Goal: Navigation & Orientation: Find specific page/section

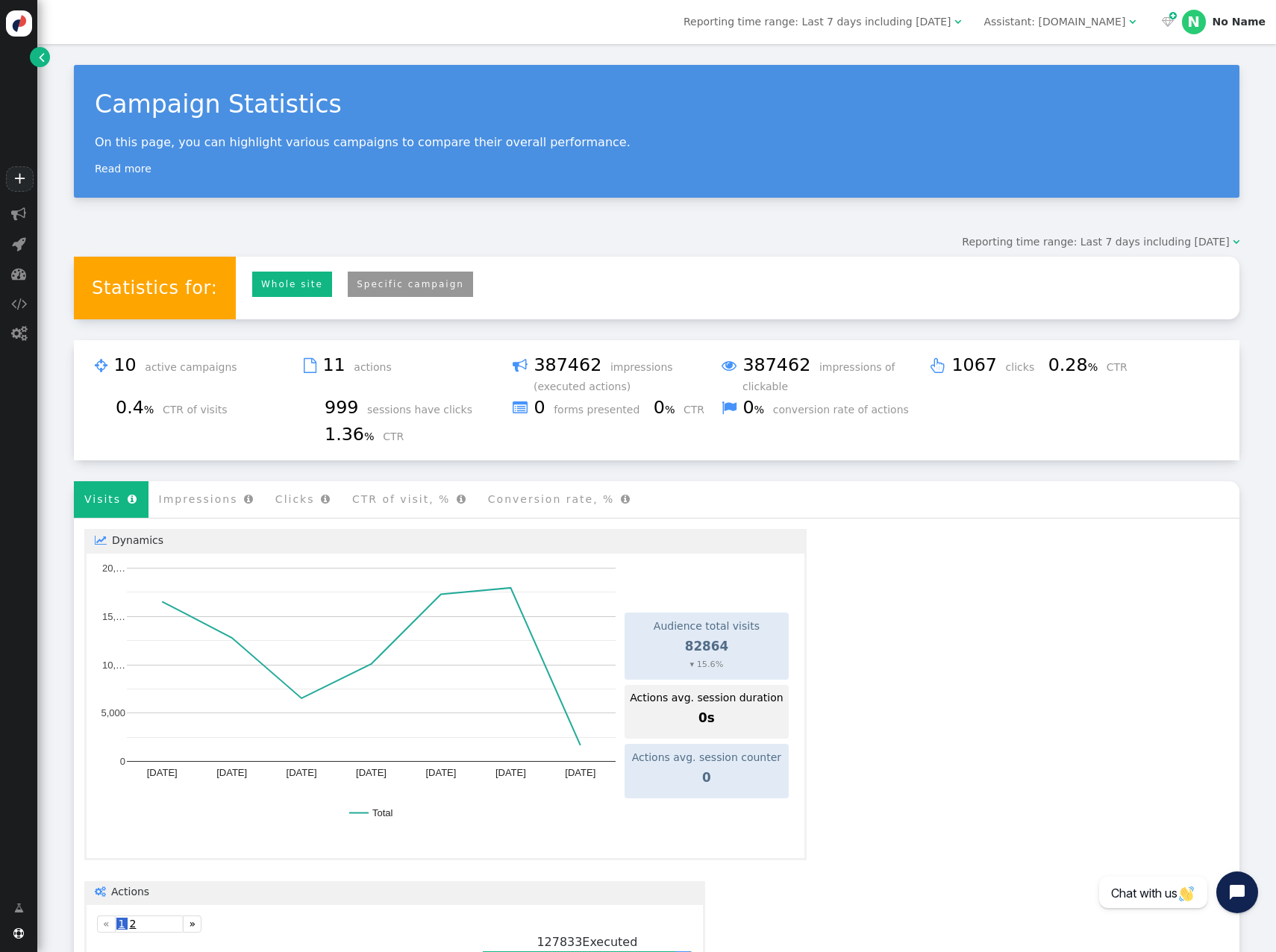
click at [355, 287] on link "Specific campaign" at bounding box center [410, 284] width 125 height 26
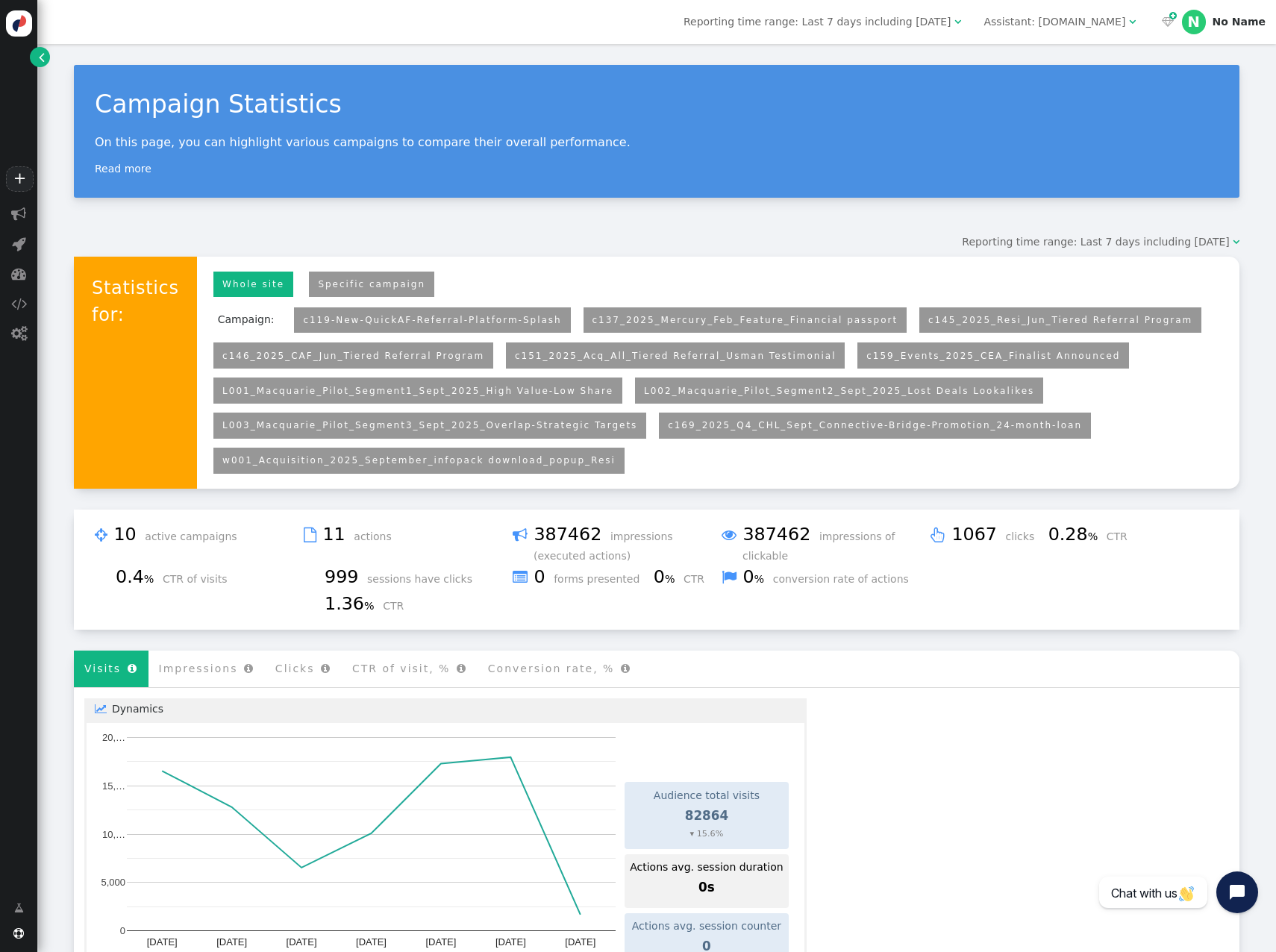
click at [525, 424] on link "L003_Macquarie_Pilot_Segment3_Sept_2025_Overlap-Strategic Targets" at bounding box center [430, 425] width 415 height 11
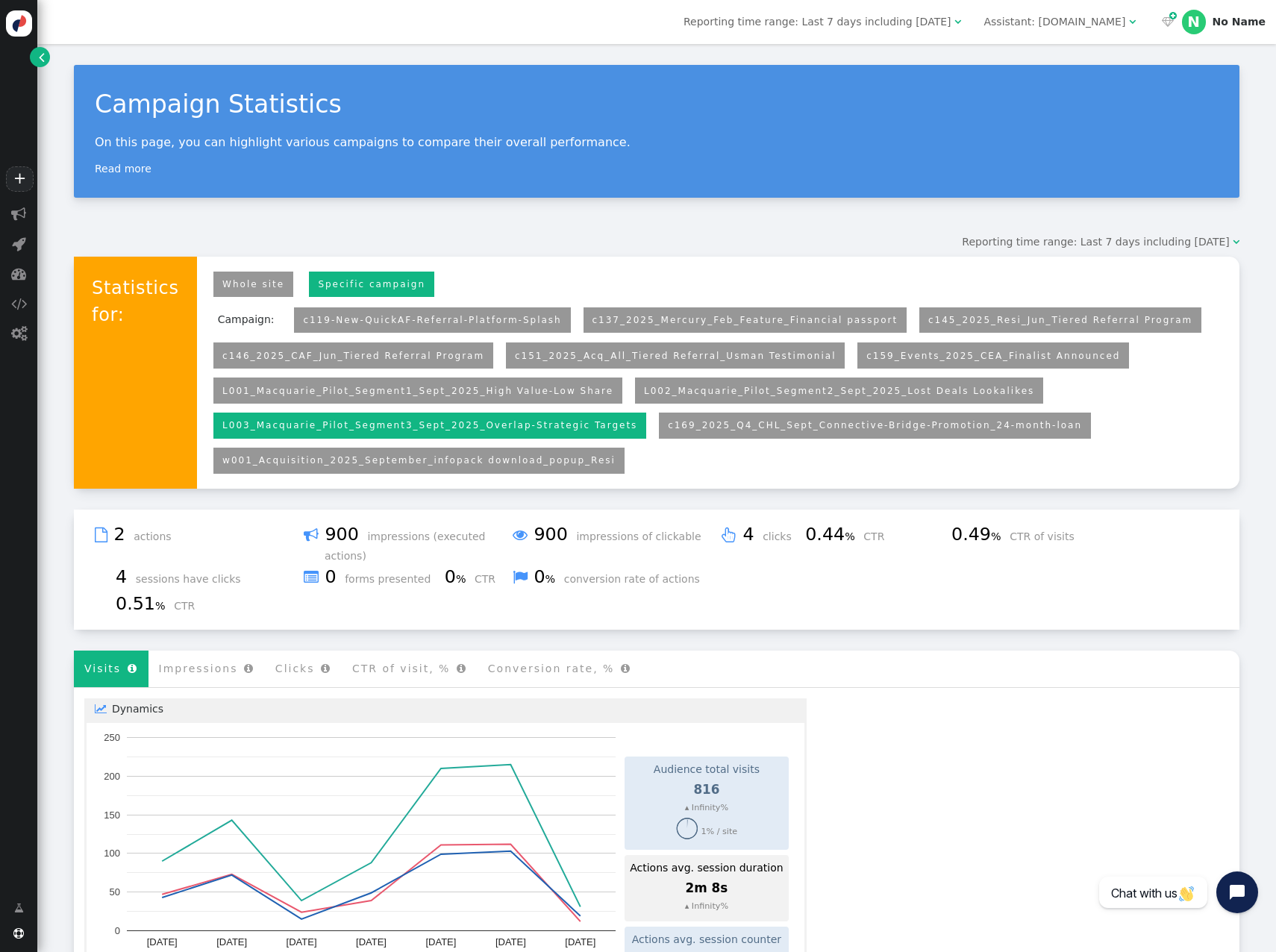
click at [750, 393] on link "L002_Macquarie_Pilot_Segment2_Sept_2025_Lost Deals Lookalikes" at bounding box center [838, 391] width 390 height 11
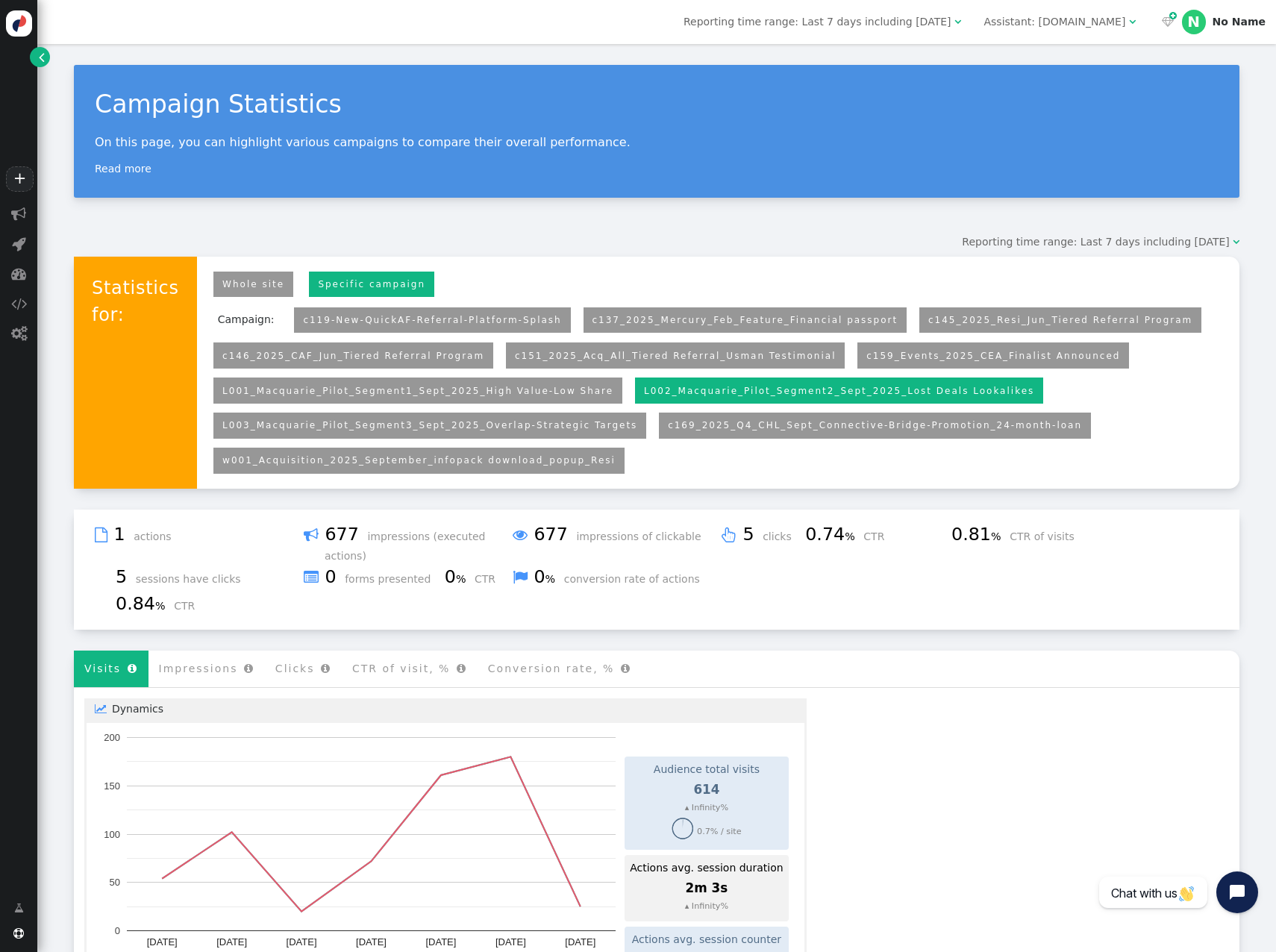
click at [846, 427] on link "c169_2025_Q4_CHL_Sept_Connective-Bridge-Promotion_24-month-loan" at bounding box center [875, 425] width 414 height 11
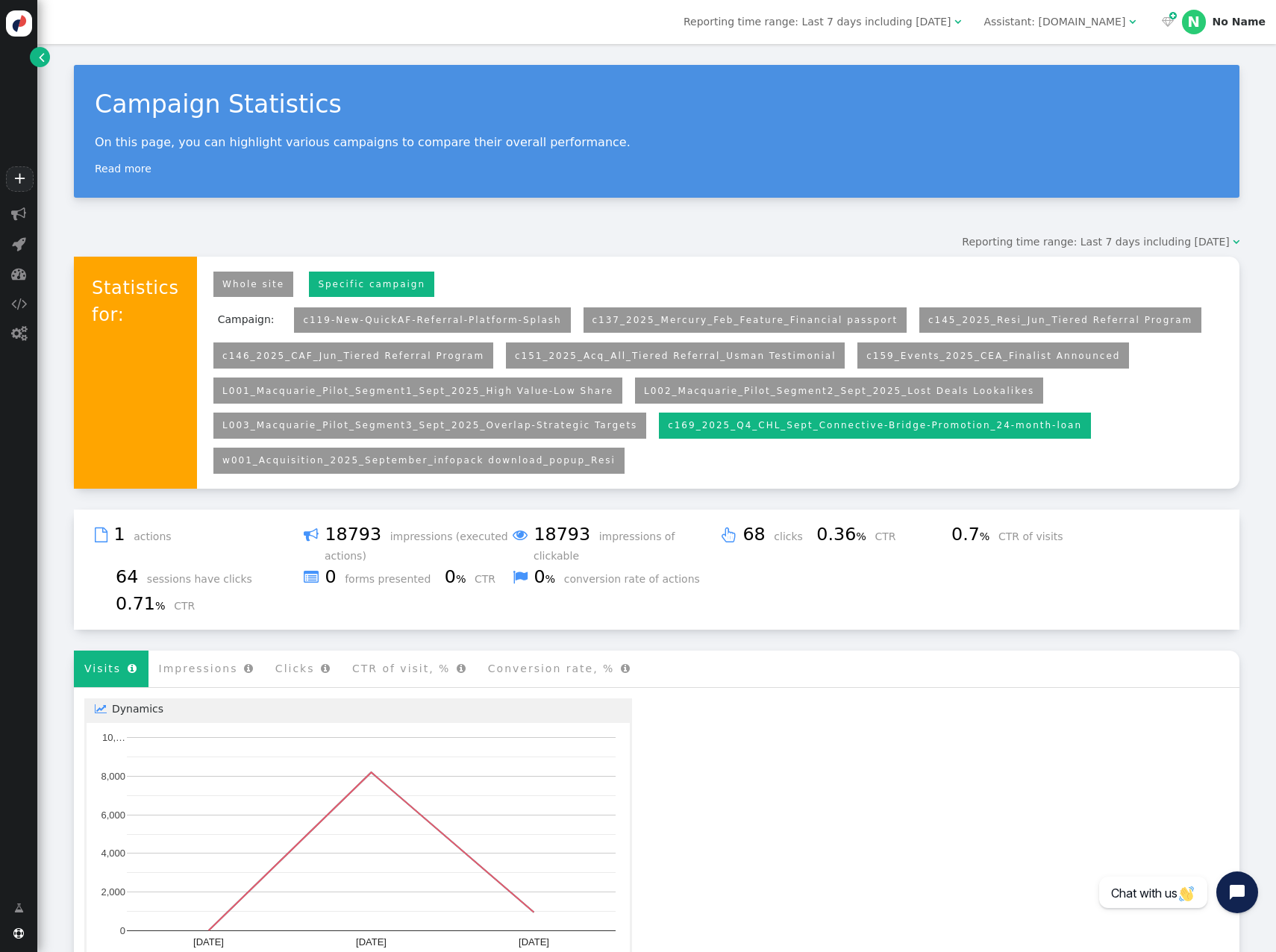
click at [533, 389] on link "L001_Macquarie_Pilot_Segment1_Sept_2025_High Value-Low Share" at bounding box center [418, 391] width 391 height 11
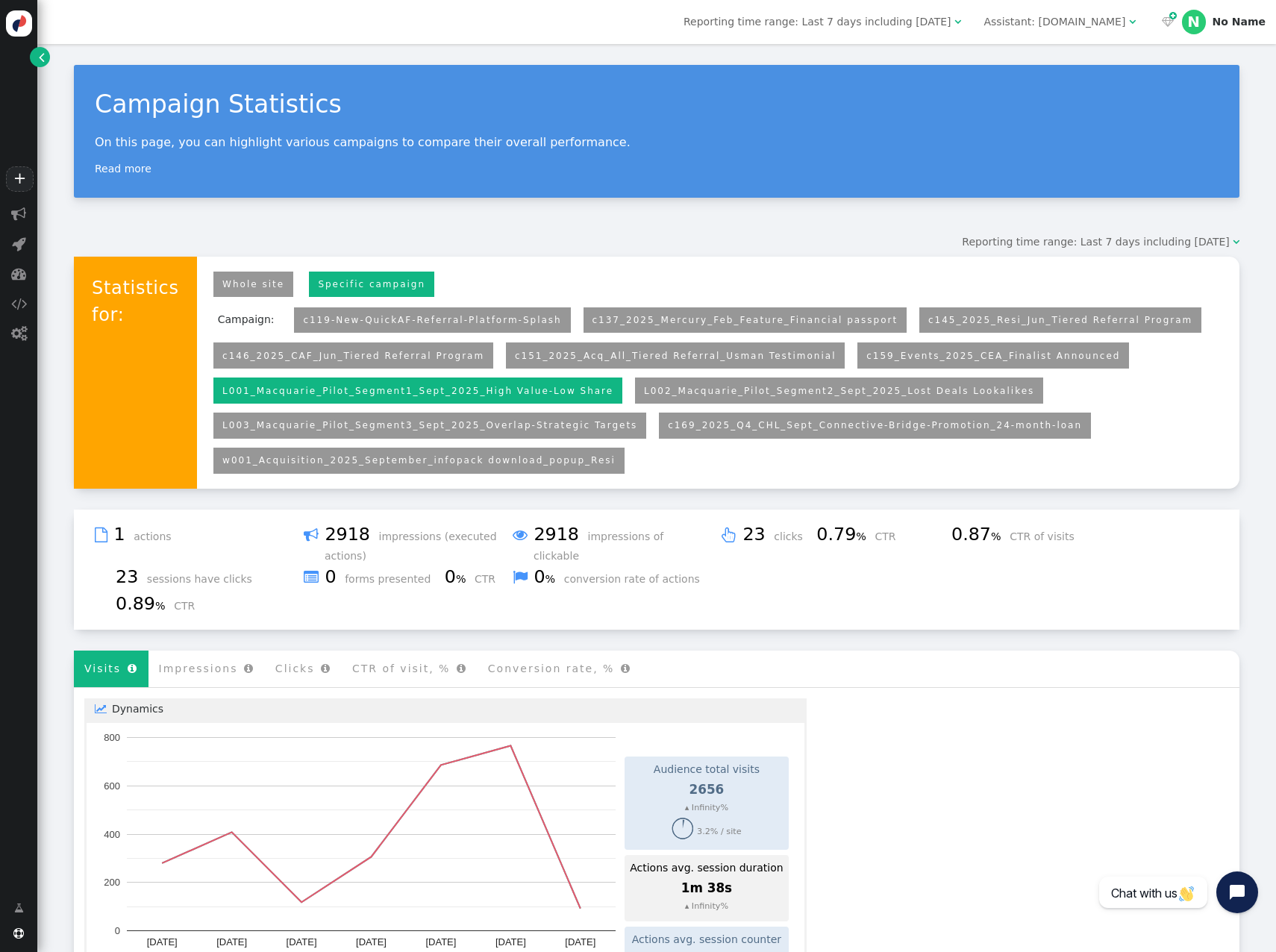
click at [644, 390] on link "L002_Macquarie_Pilot_Segment2_Sept_2025_Lost Deals Lookalikes" at bounding box center [838, 391] width 390 height 11
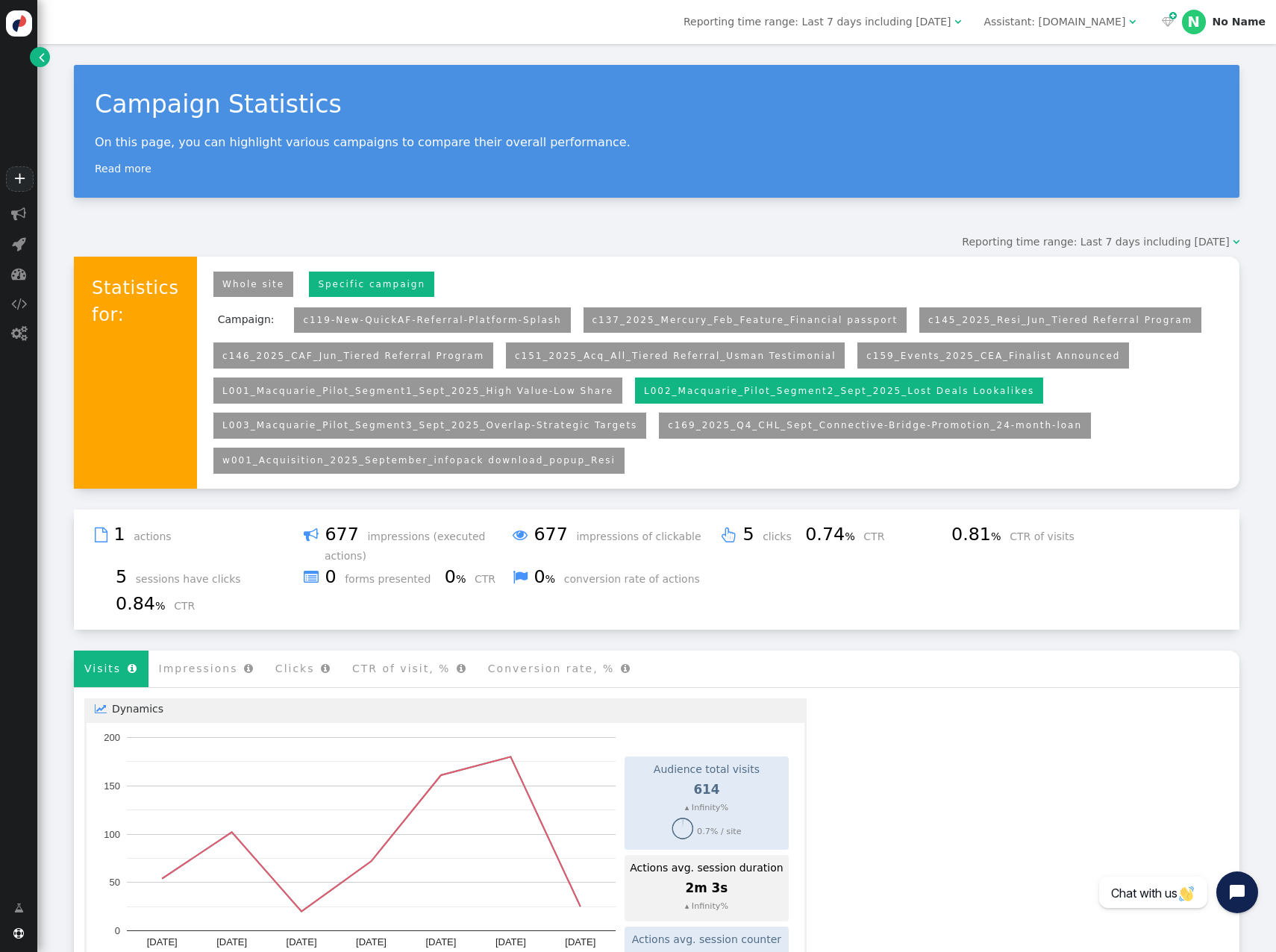
click at [552, 425] on link "L003_Macquarie_Pilot_Segment3_Sept_2025_Overlap-Strategic Targets" at bounding box center [430, 425] width 415 height 11
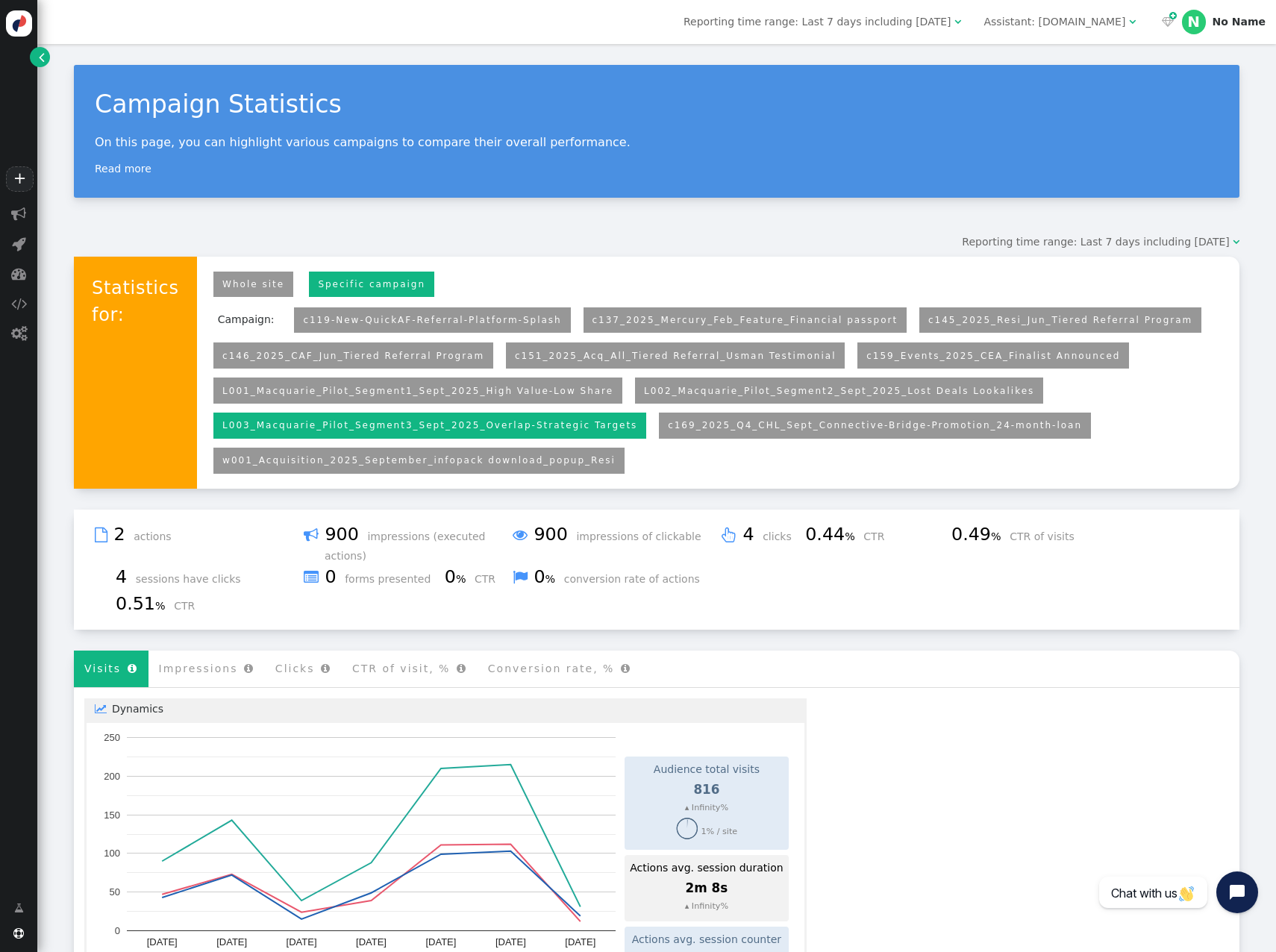
click at [678, 396] on link "L002_Macquarie_Pilot_Segment2_Sept_2025_Lost Deals Lookalikes" at bounding box center [838, 391] width 390 height 11
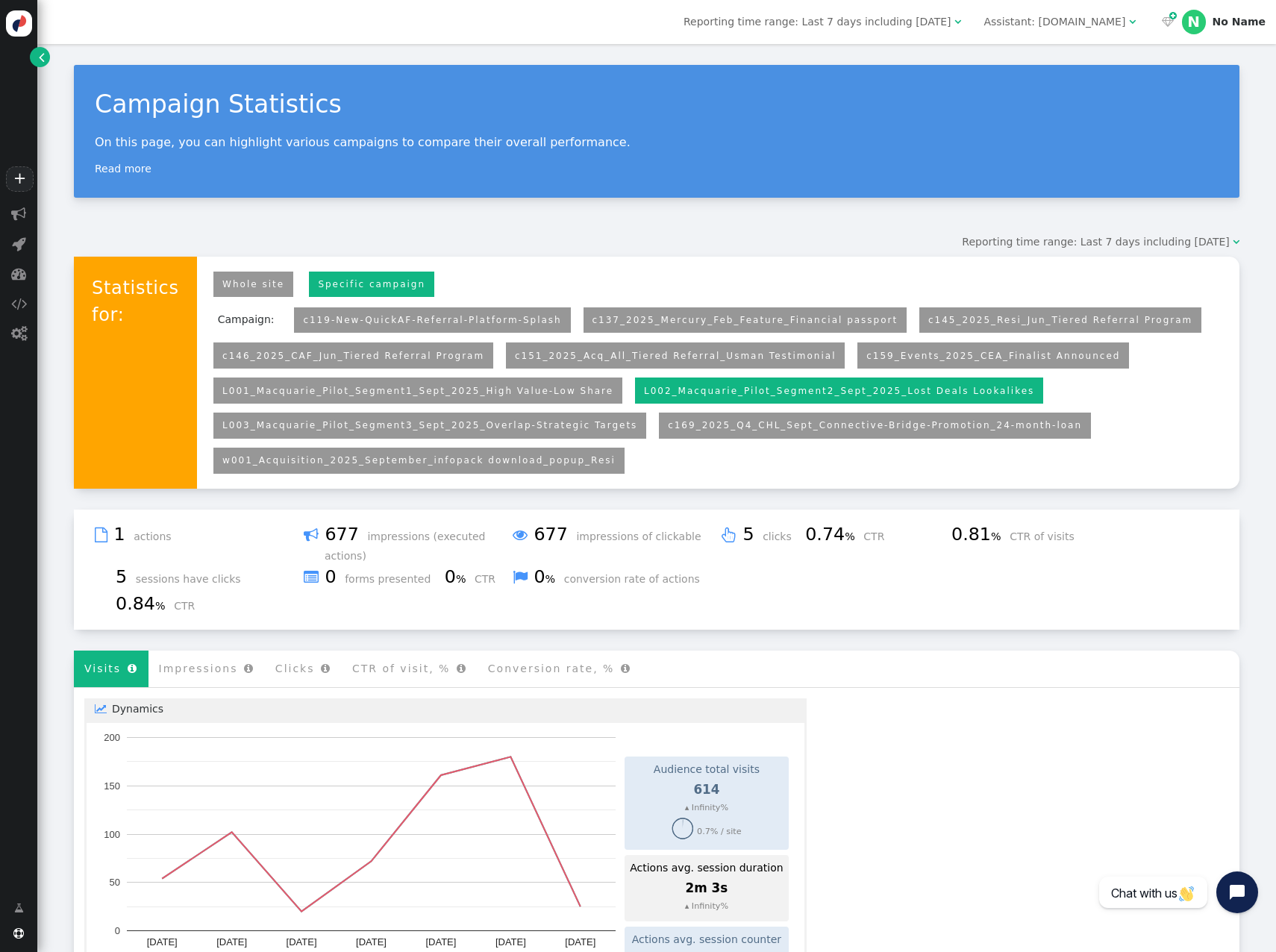
click at [468, 393] on link "L001_Macquarie_Pilot_Segment1_Sept_2025_High Value-Low Share" at bounding box center [418, 391] width 391 height 11
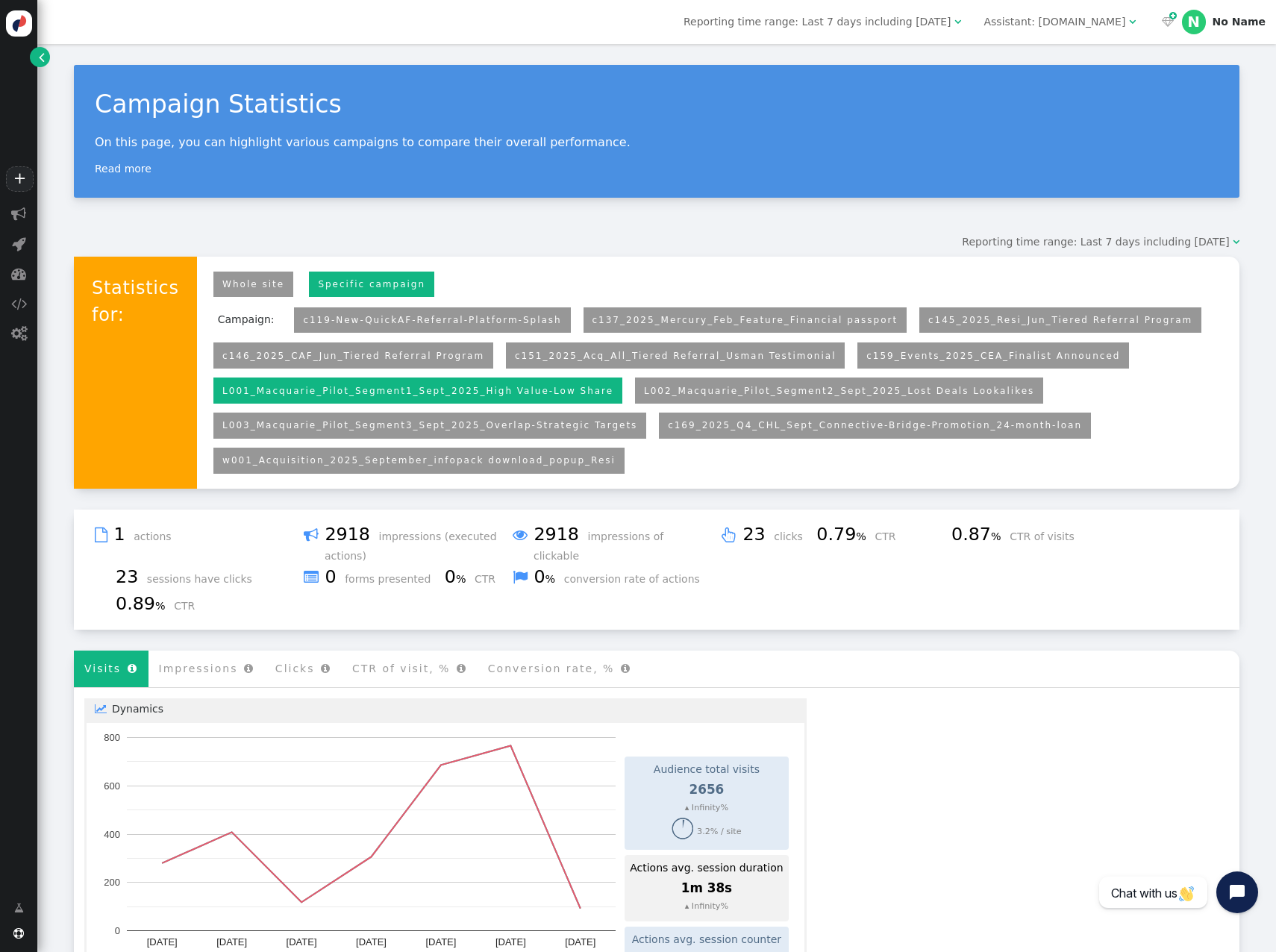
click at [825, 428] on link "c169_2025_Q4_CHL_Sept_Connective-Bridge-Promotion_24-month-loan" at bounding box center [875, 425] width 414 height 11
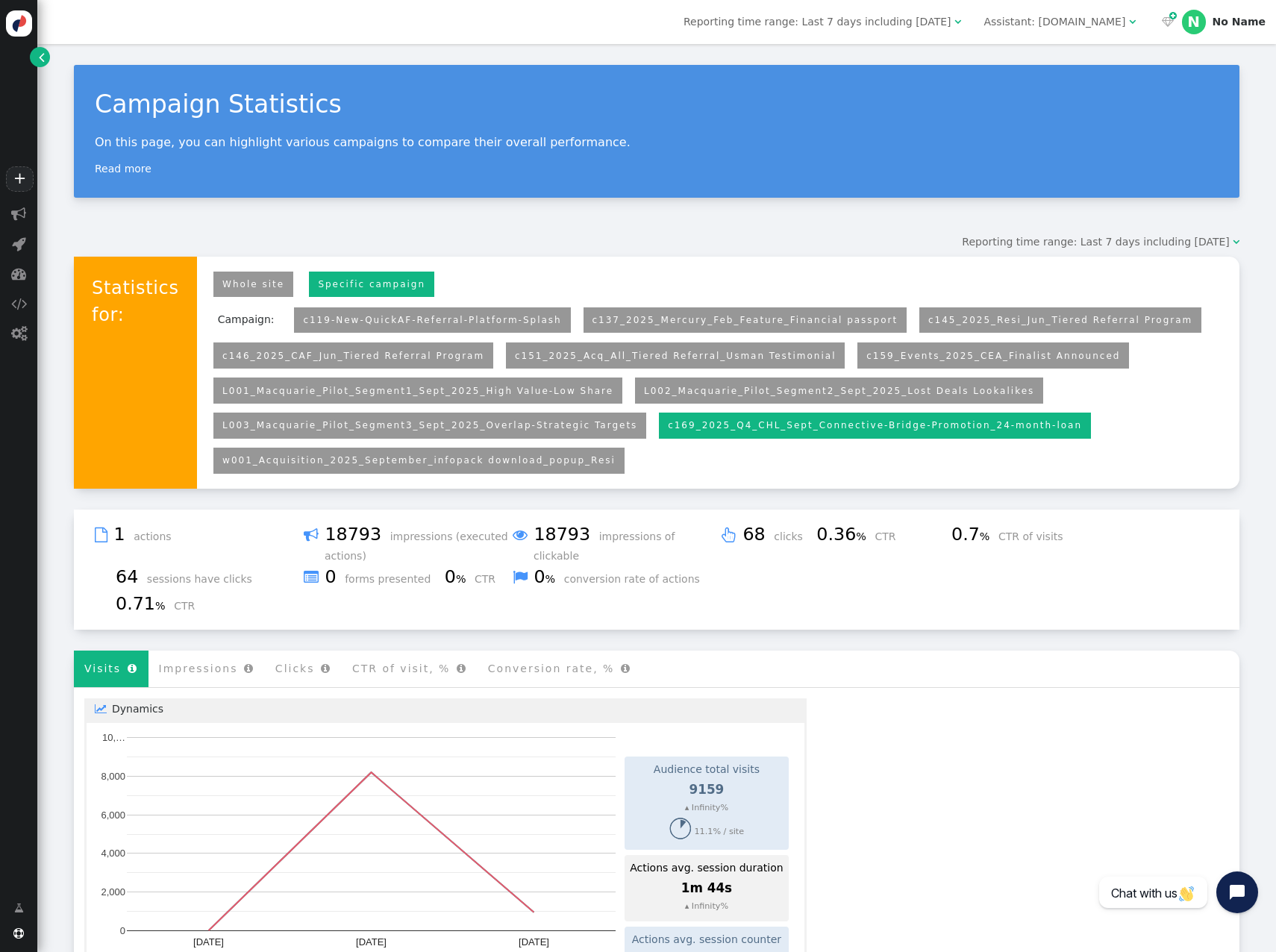
click at [570, 429] on link "L003_Macquarie_Pilot_Segment3_Sept_2025_Overlap-Strategic Targets" at bounding box center [430, 425] width 415 height 11
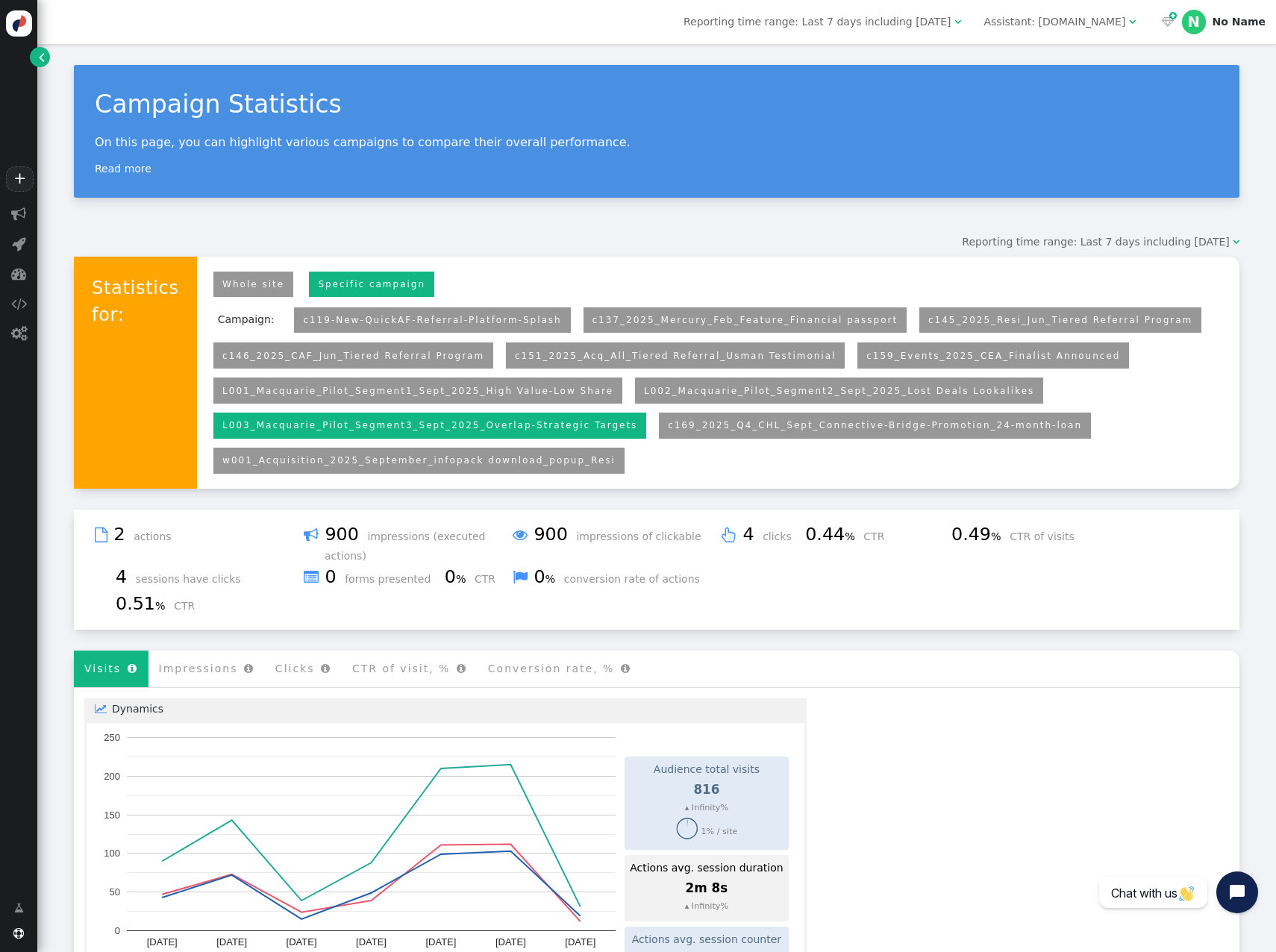
click at [835, 397] on link "L002_Macquarie_Pilot_Segment2_Sept_2025_Lost Deals Lookalikes" at bounding box center [838, 391] width 390 height 11
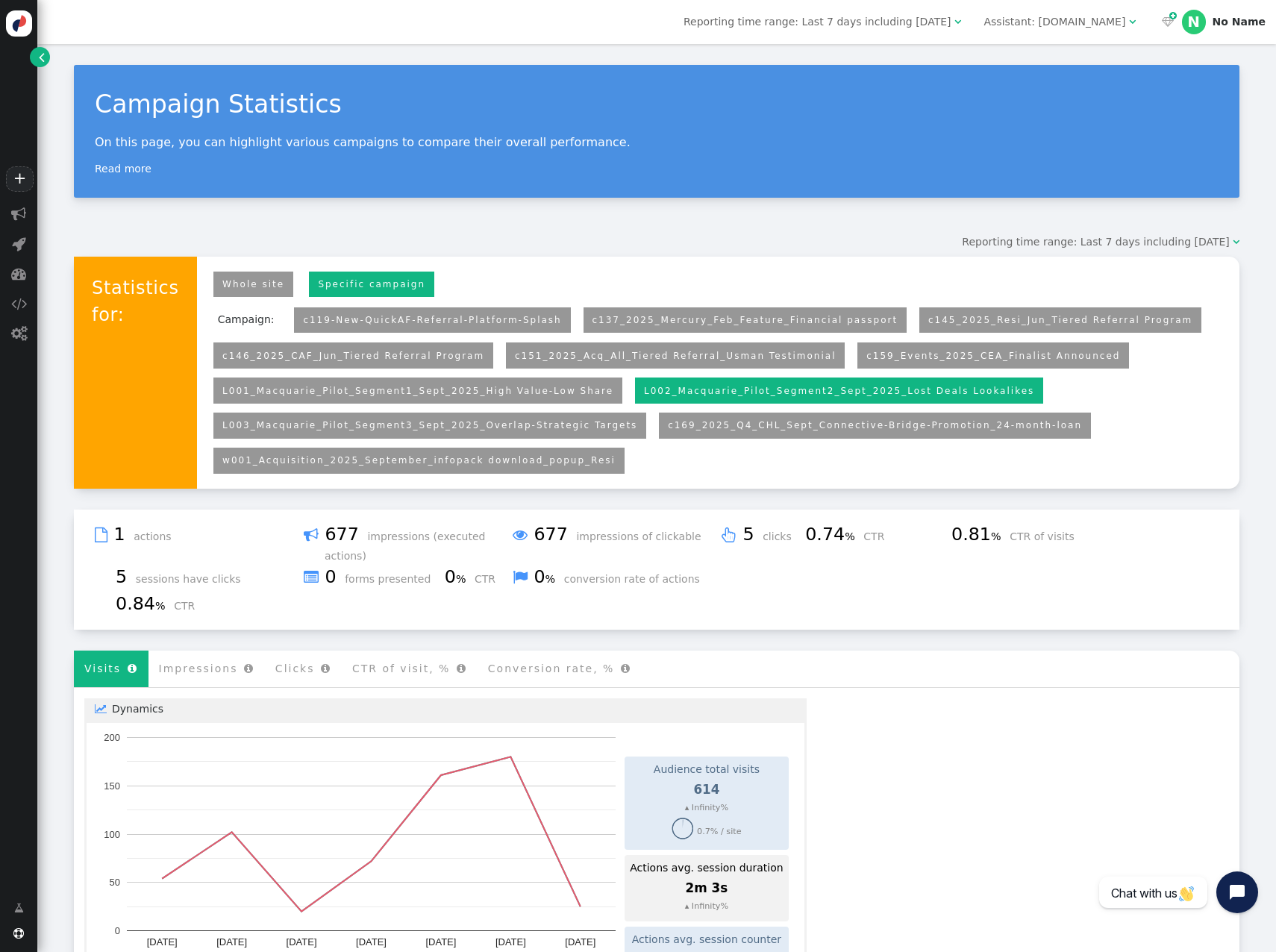
click at [537, 390] on link "L001_Macquarie_Pilot_Segment1_Sept_2025_High Value-Low Share" at bounding box center [418, 391] width 391 height 11
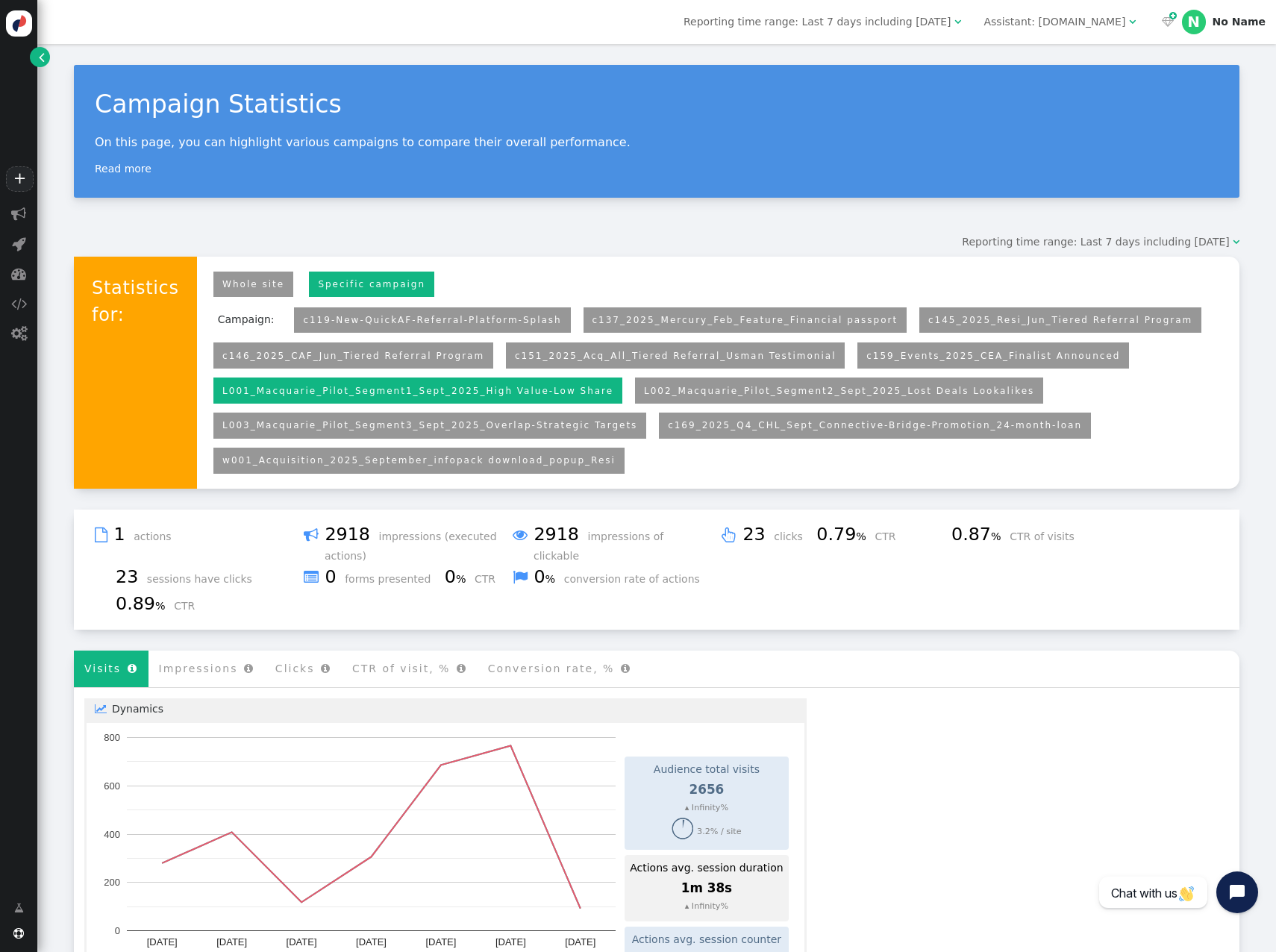
click at [714, 356] on link "c151_2025_Acq_All_Tiered Referral_Usman Testimonial" at bounding box center [676, 356] width 322 height 11
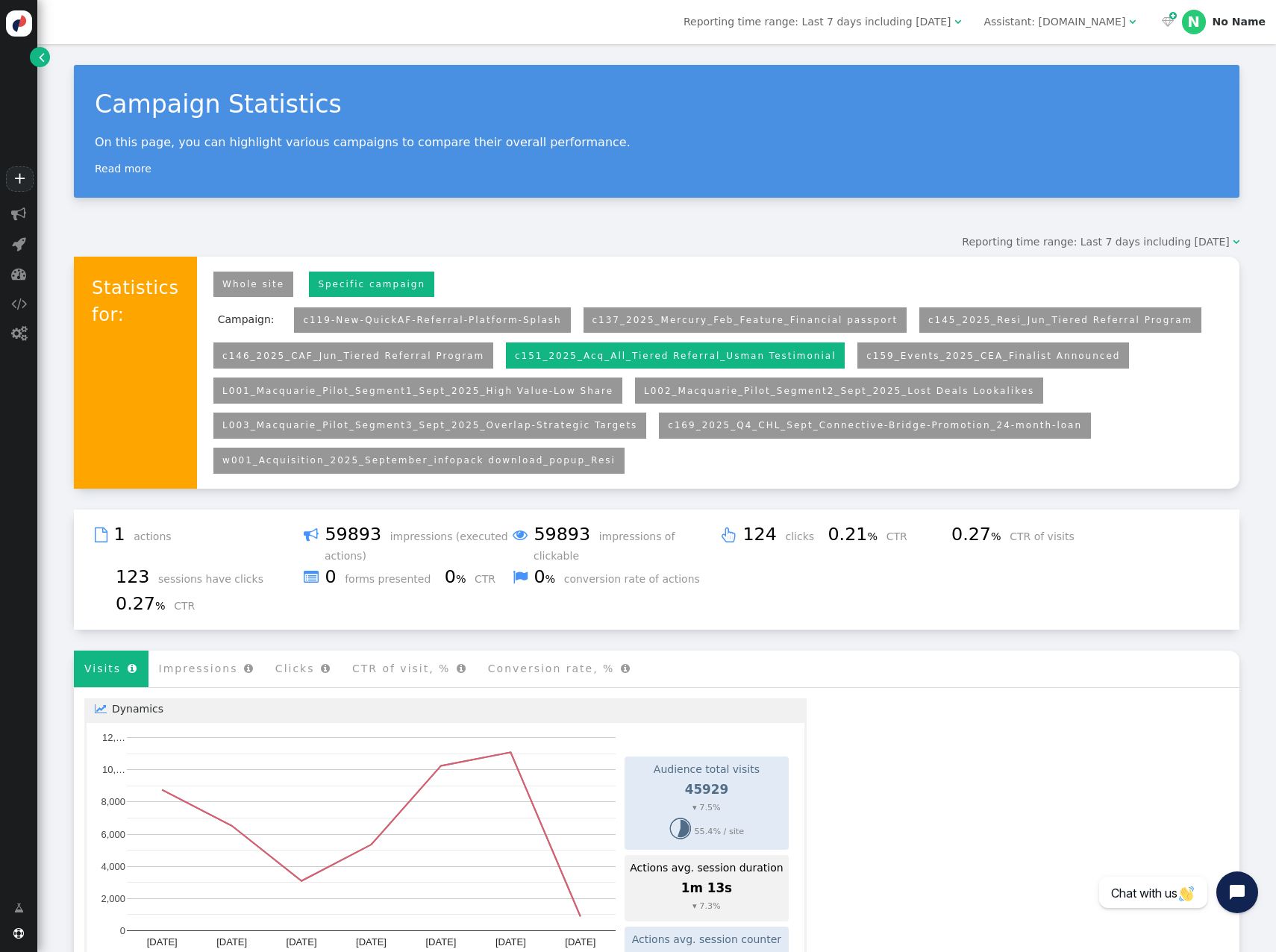
click at [867, 354] on link "c159_Events_2025_CEA_Finalist Announced" at bounding box center [993, 356] width 254 height 11
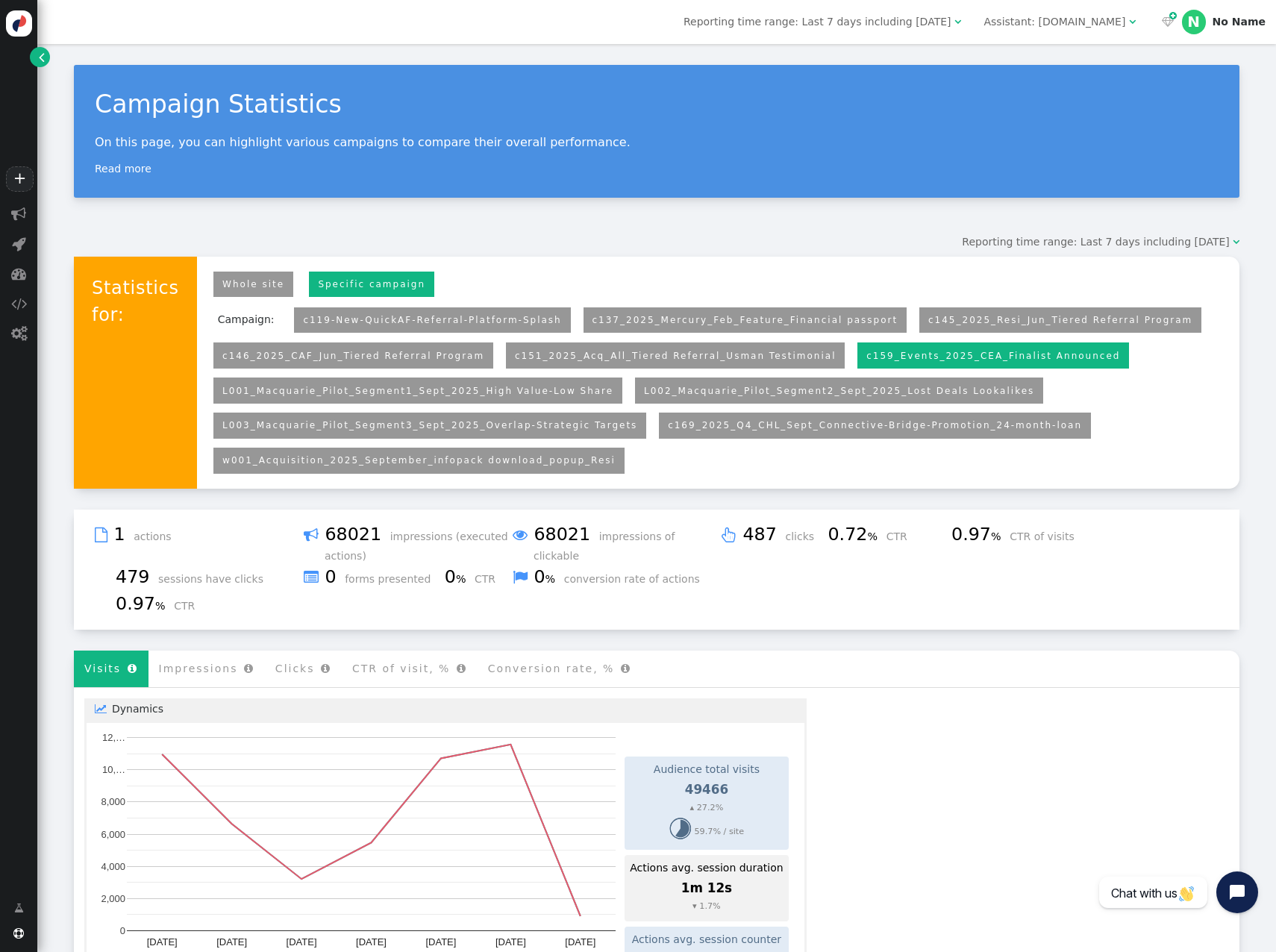
click at [929, 326] on link "c145_2025_Resi_Jun_Tiered Referral Program" at bounding box center [1061, 320] width 265 height 11
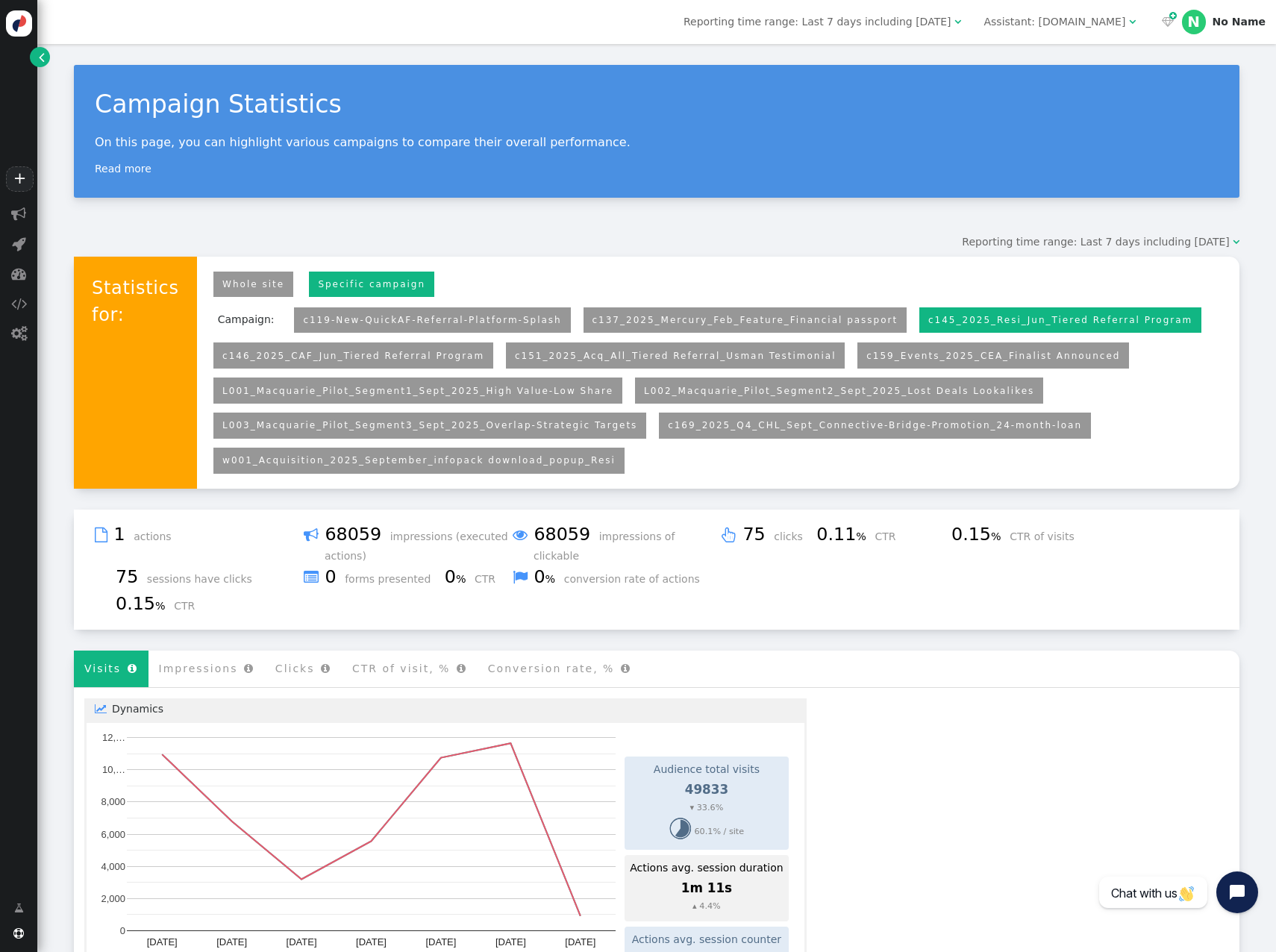
click at [753, 422] on link "c169_2025_Q4_CHL_Sept_Connective-Bridge-Promotion_24-month-loan" at bounding box center [875, 425] width 414 height 11
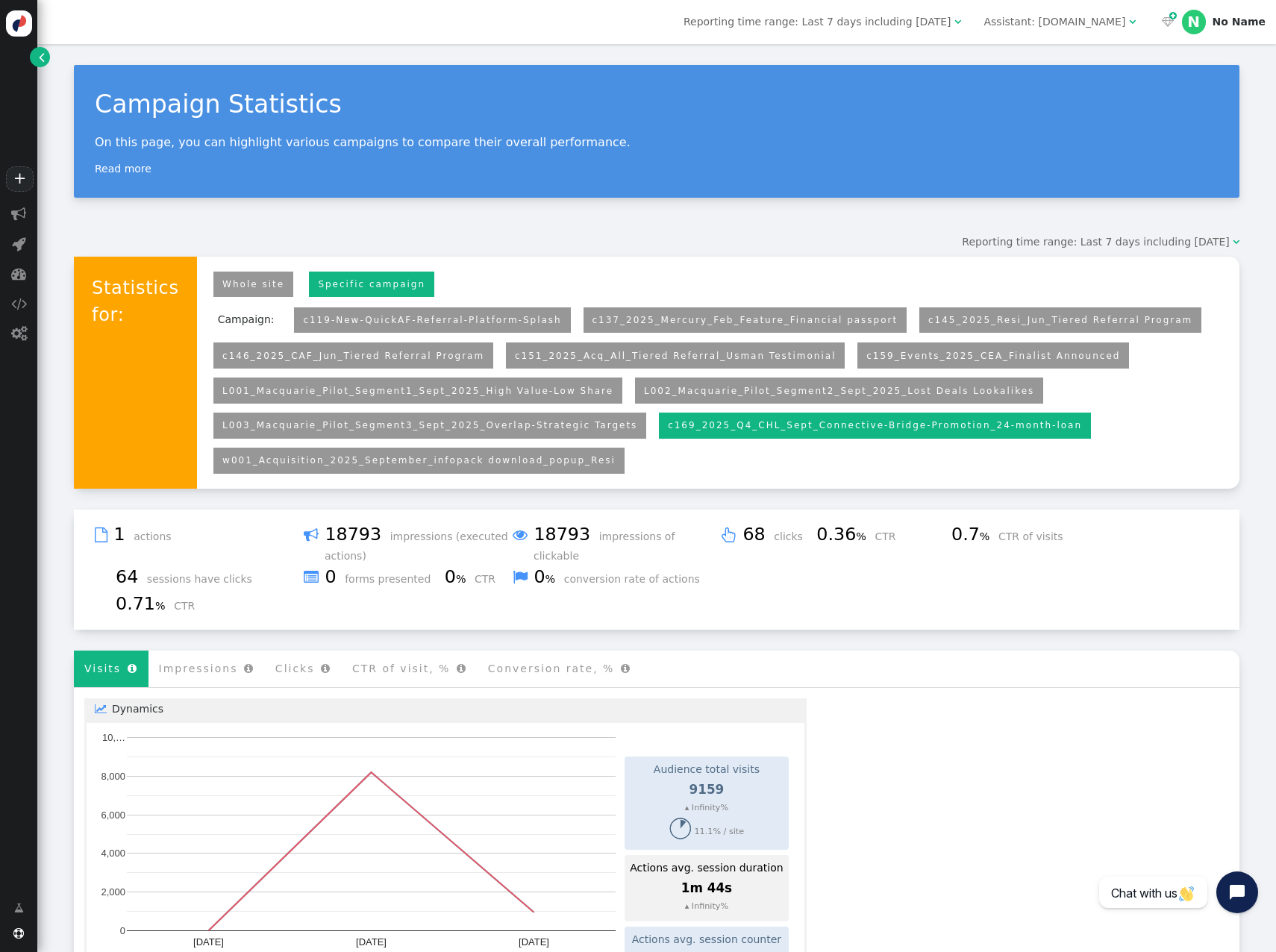
click at [727, 392] on link "L002_Macquarie_Pilot_Segment2_Sept_2025_Lost Deals Lookalikes" at bounding box center [838, 391] width 390 height 11
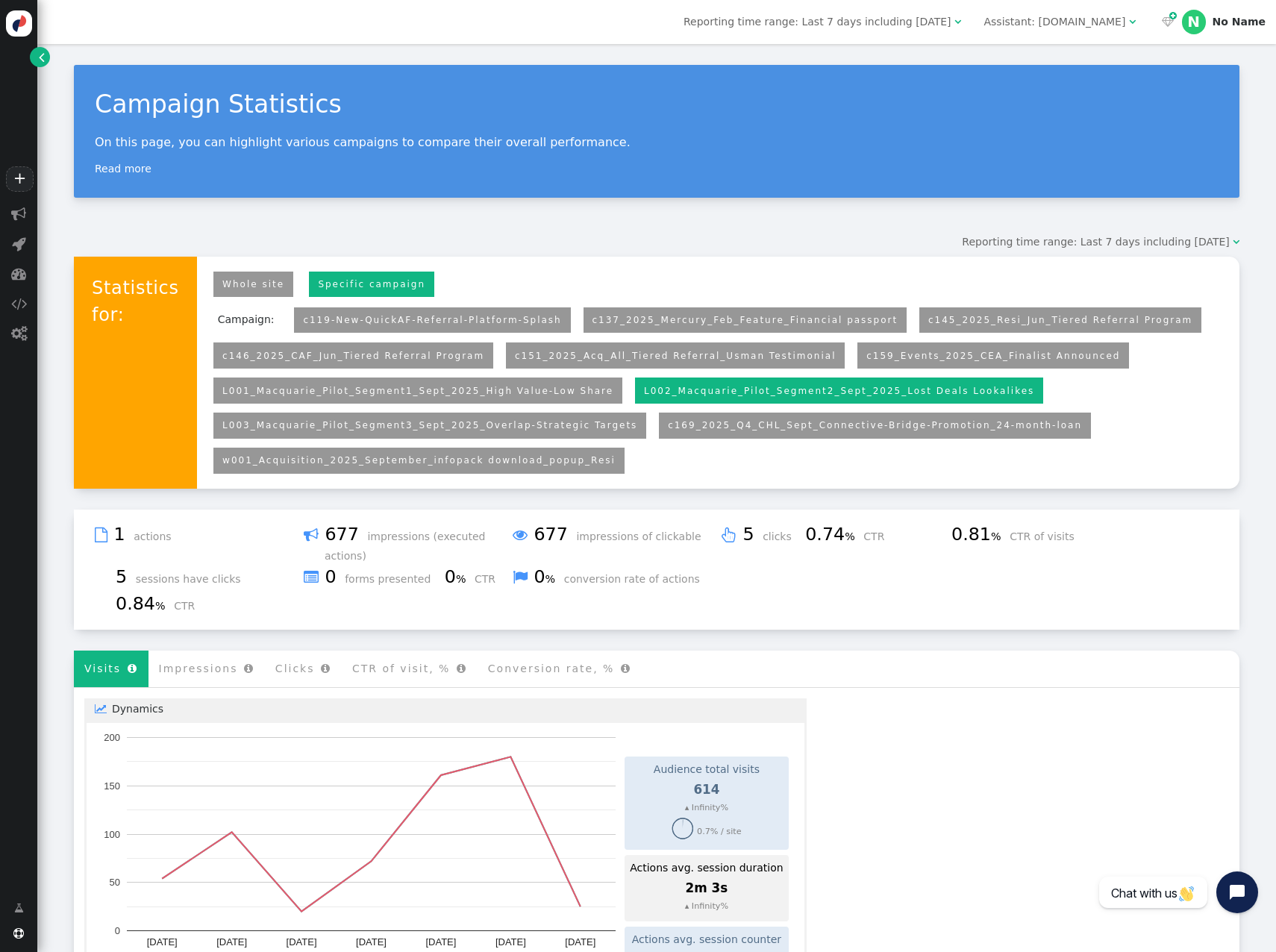
click at [538, 397] on link "L001_Macquarie_Pilot_Segment1_Sept_2025_High Value-Low Share" at bounding box center [418, 391] width 391 height 11
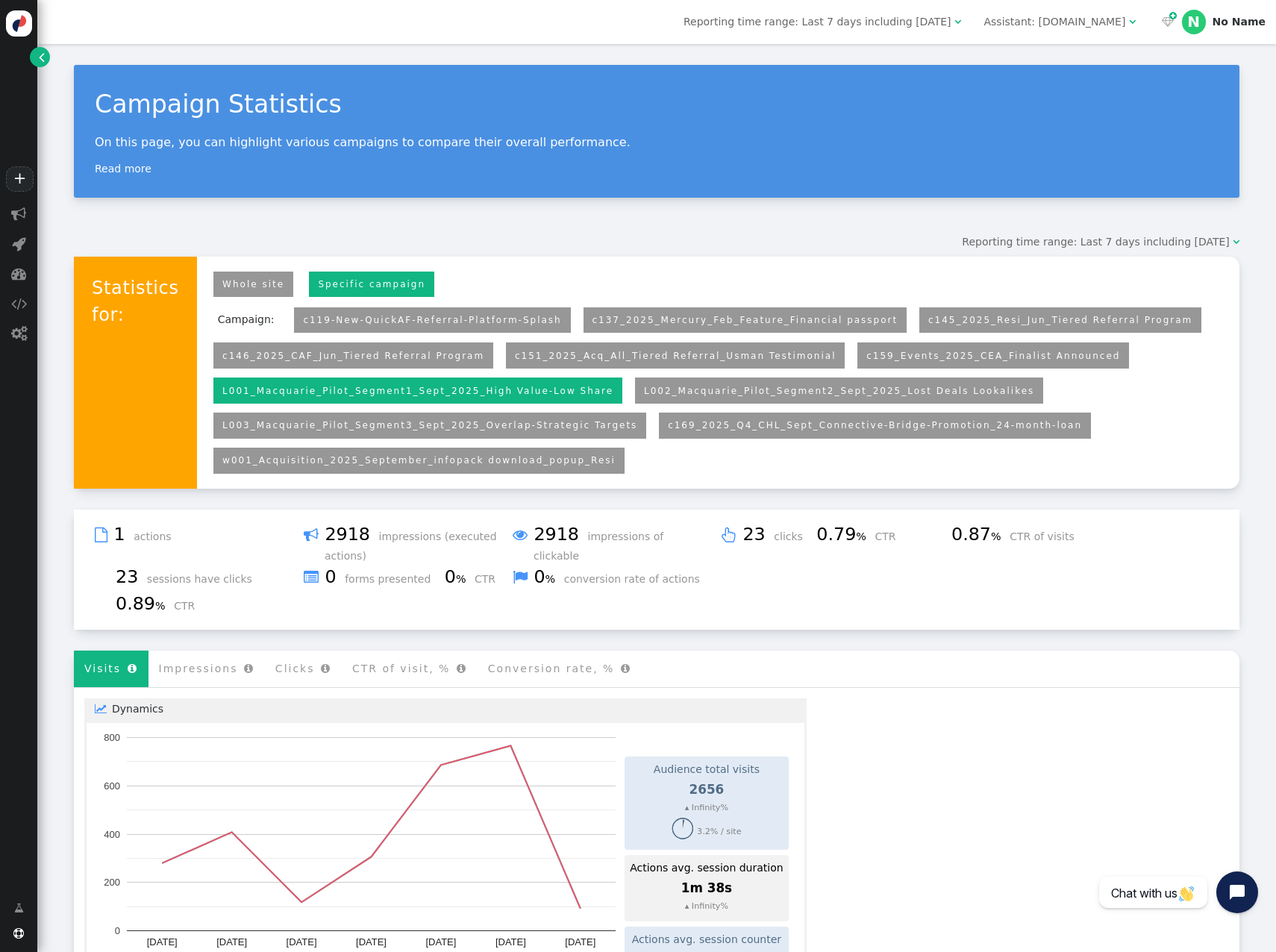
click at [525, 420] on li "L003_Macquarie_Pilot_Segment3_Sept_2025_Overlap-Strategic Targets" at bounding box center [429, 425] width 433 height 26
click at [536, 431] on link "L003_Macquarie_Pilot_Segment3_Sept_2025_Overlap-Strategic Targets" at bounding box center [430, 425] width 415 height 11
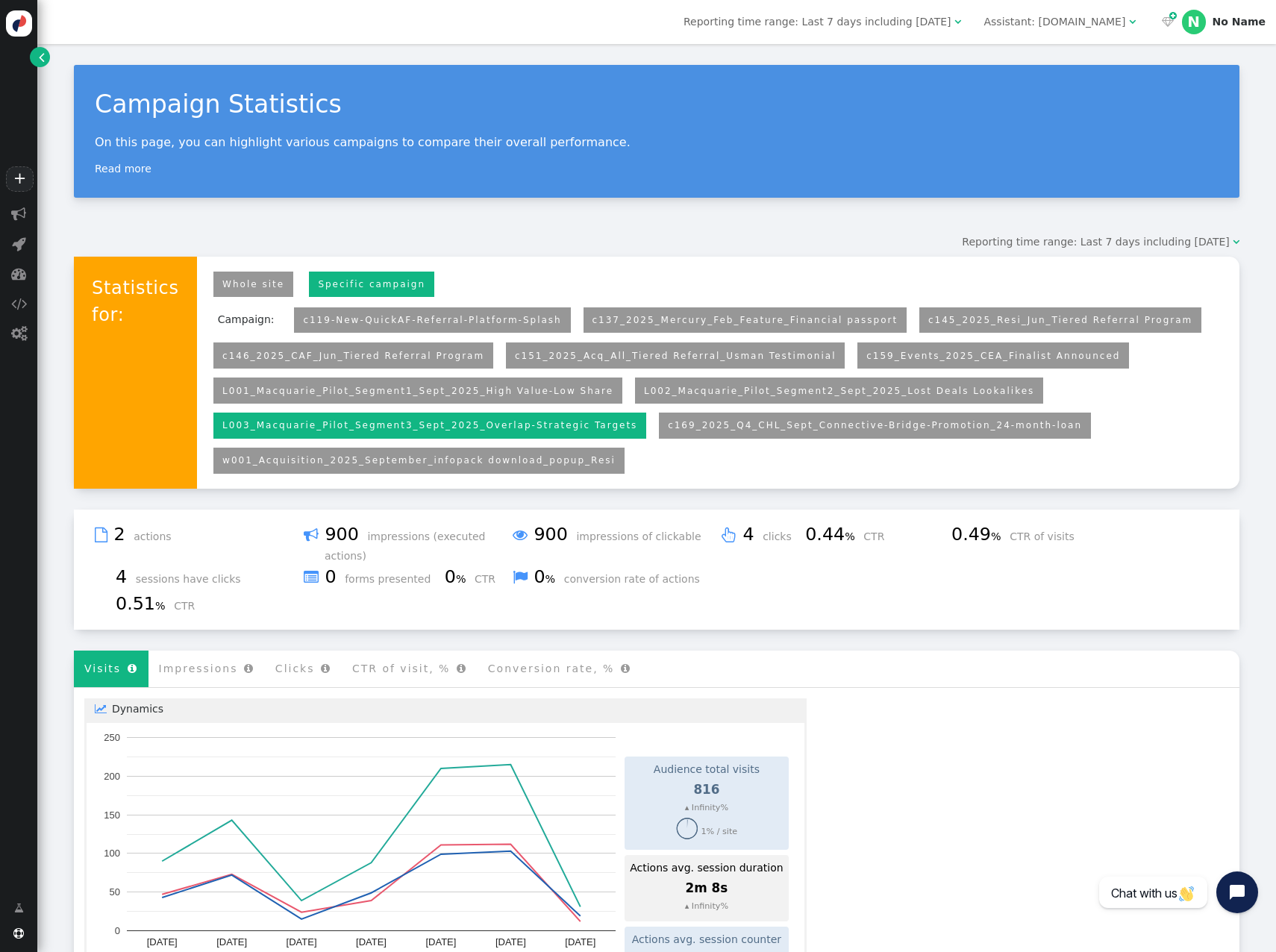
click at [738, 392] on link "L002_Macquarie_Pilot_Segment2_Sept_2025_Lost Deals Lookalikes" at bounding box center [838, 391] width 390 height 11
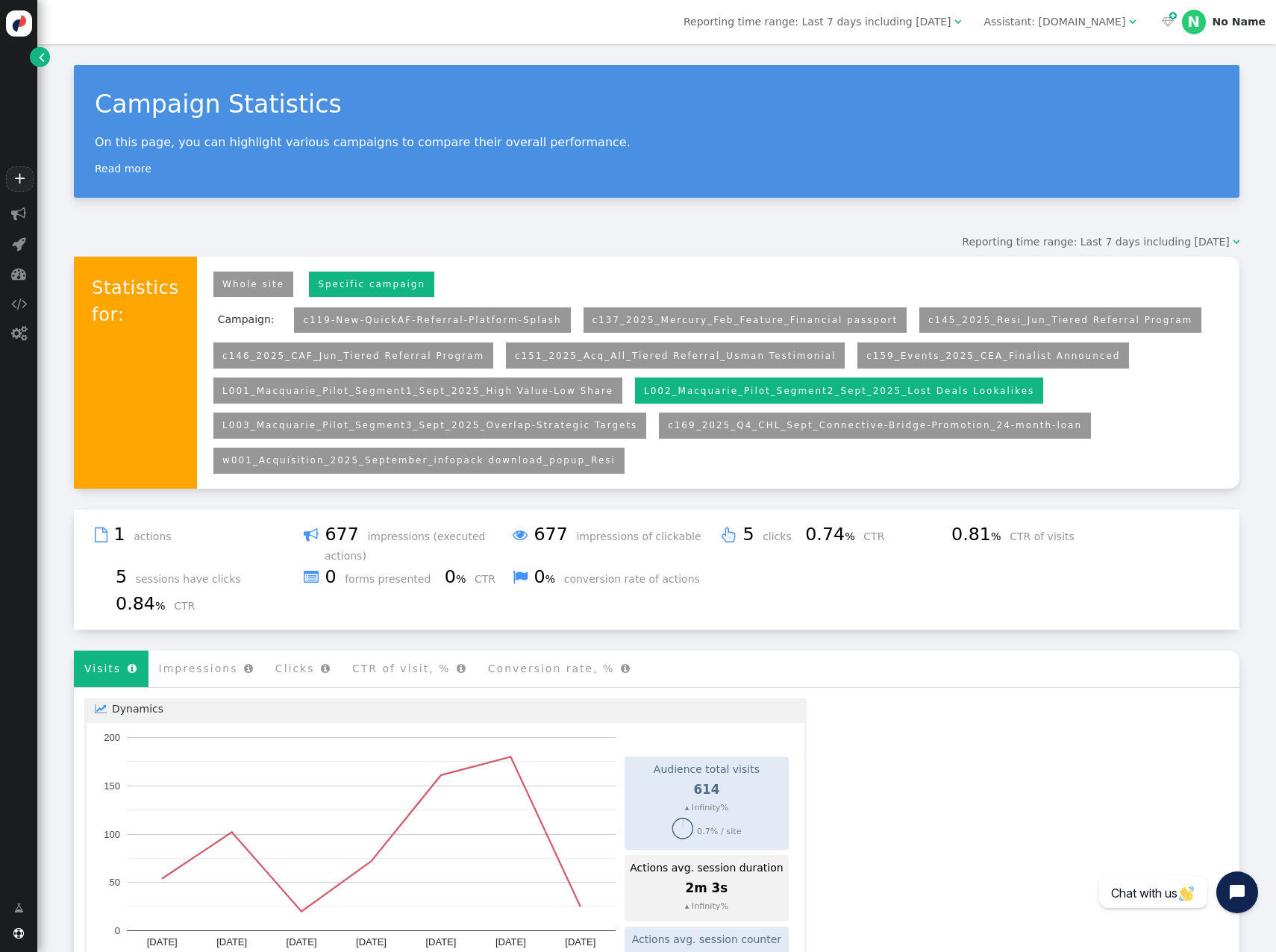
click at [837, 429] on link "c169_2025_Q4_CHL_Sept_Connective-Bridge-Promotion_24-month-loan" at bounding box center [875, 425] width 414 height 11
